Goal: Task Accomplishment & Management: Use online tool/utility

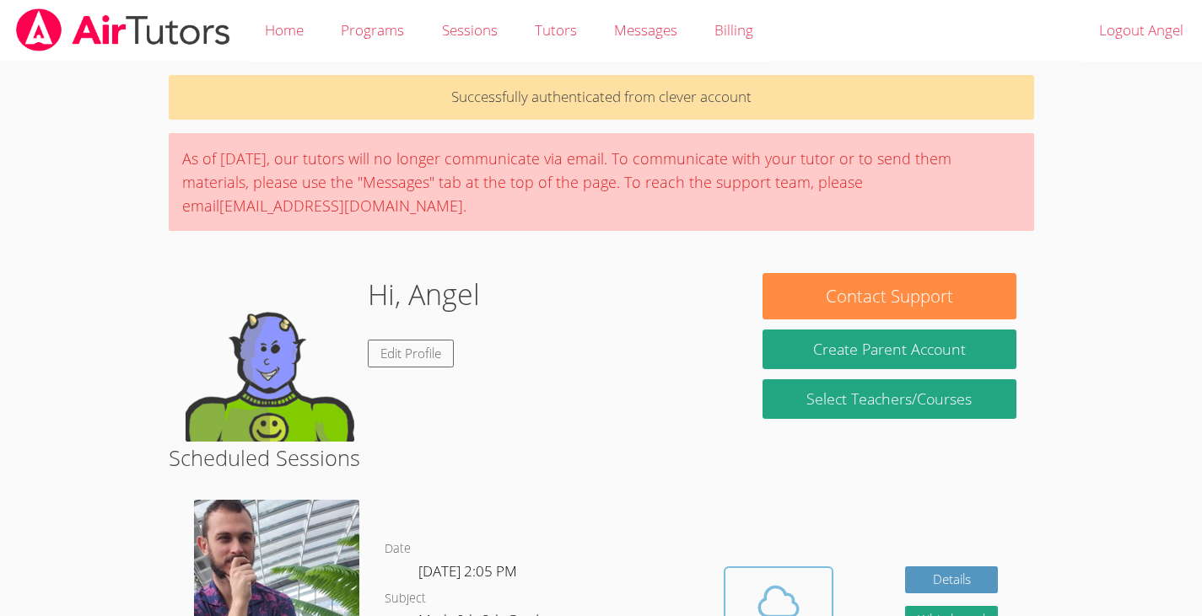
click at [781, 586] on icon at bounding box center [778, 602] width 47 height 47
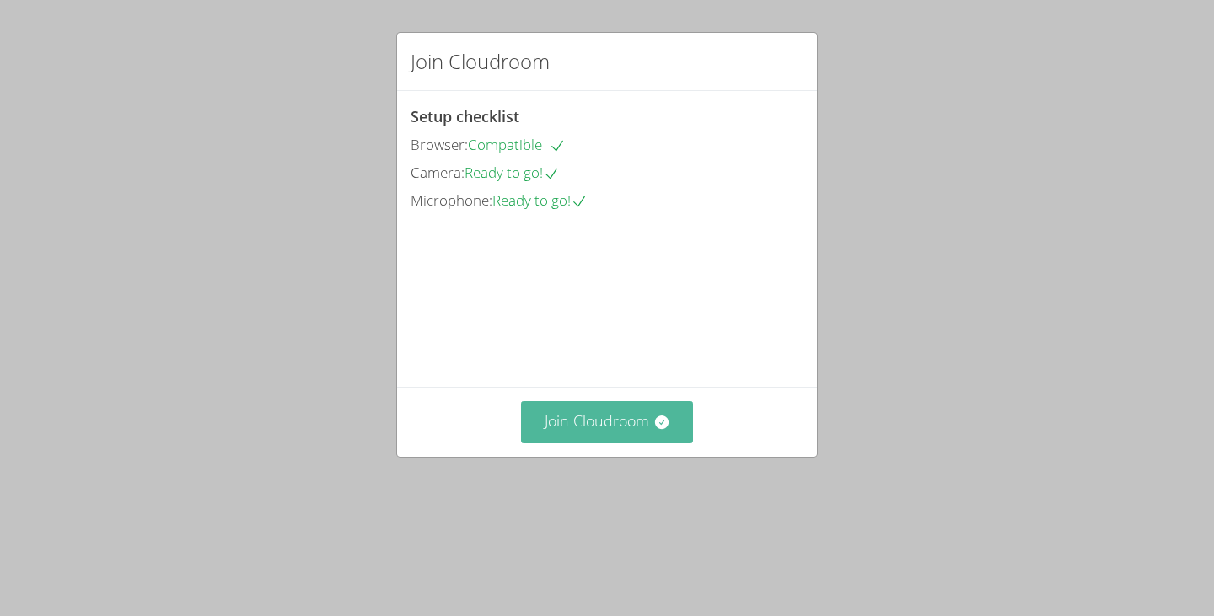
click at [615, 443] on button "Join Cloudroom" at bounding box center [607, 421] width 173 height 41
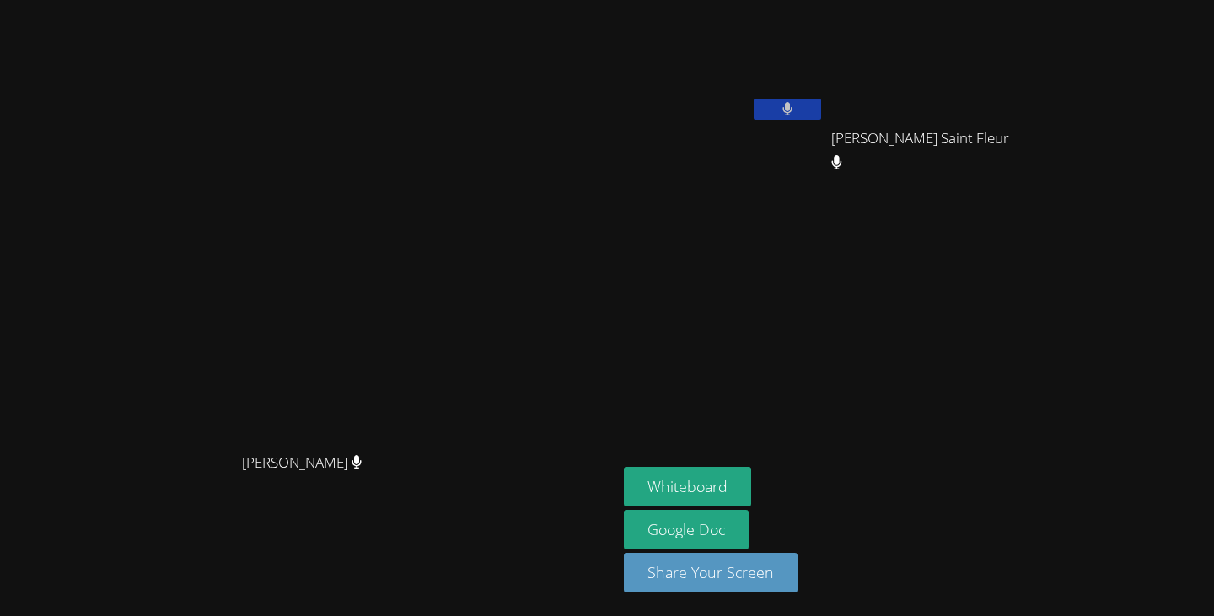
click at [821, 106] on button at bounding box center [787, 109] width 67 height 21
click at [751, 484] on button "Whiteboard" at bounding box center [687, 487] width 127 height 40
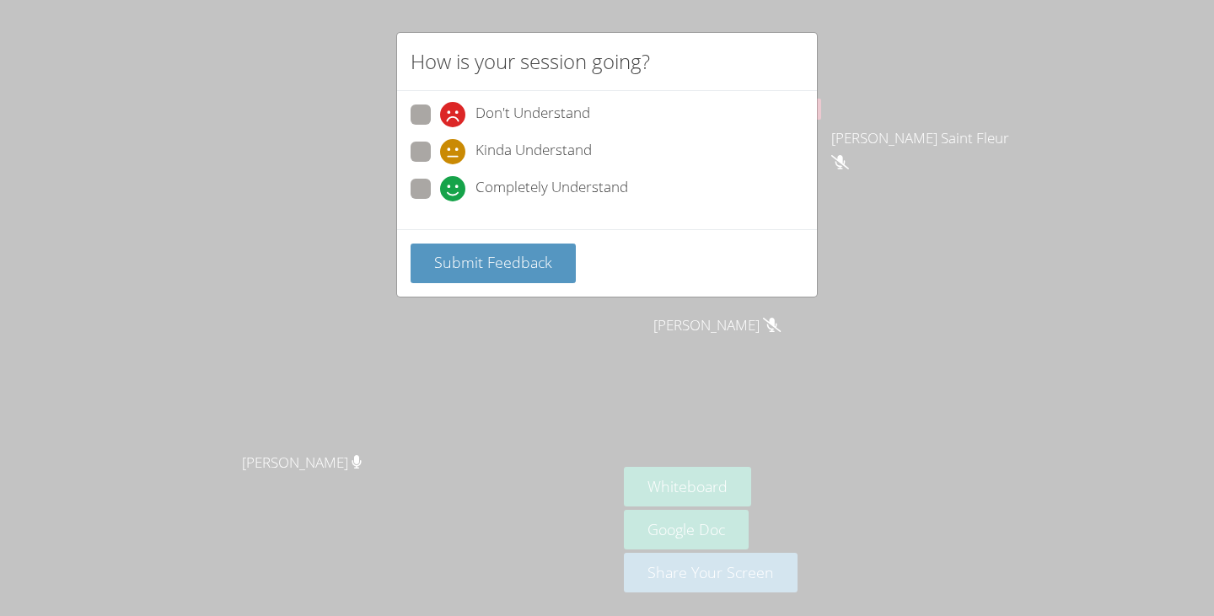
click at [404, 178] on div "Don't Understand Kinda Understand Completely Understand" at bounding box center [607, 160] width 420 height 138
click at [440, 202] on span at bounding box center [440, 202] width 0 height 0
click at [440, 193] on input "Completely Understand" at bounding box center [447, 186] width 14 height 14
radio input "true"
click at [458, 244] on button "Submit Feedback" at bounding box center [493, 264] width 165 height 40
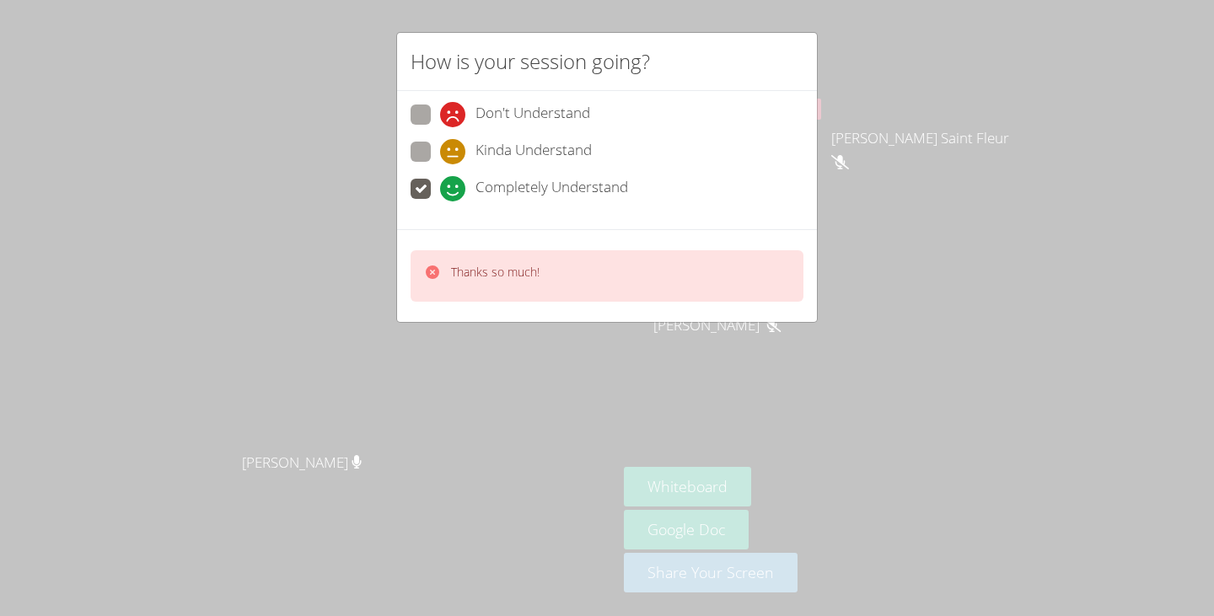
click at [587, 277] on div "Thanks so much!" at bounding box center [607, 275] width 393 height 51
